Goal: Transaction & Acquisition: Purchase product/service

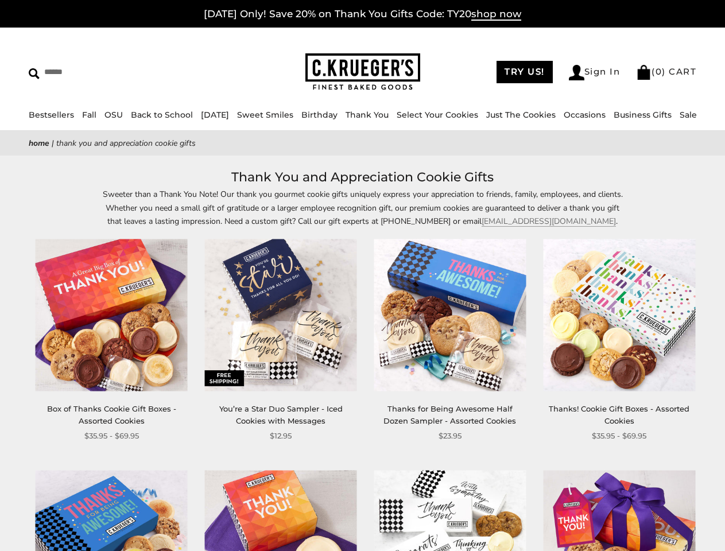
click at [362, 275] on div "**********" at bounding box center [440, 340] width 169 height 202
click at [105, 72] on input "Search" at bounding box center [105, 72] width 153 height 18
click at [587, 115] on link "Occasions" at bounding box center [584, 115] width 42 height 10
click at [362, 359] on div "**********" at bounding box center [440, 340] width 169 height 202
